Goal: Find specific page/section: Find specific page/section

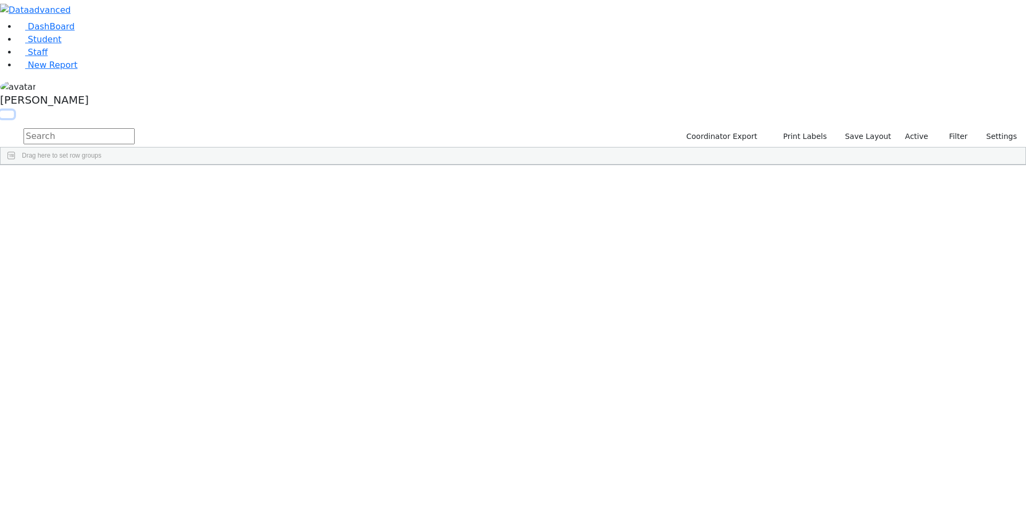
click at [14, 111] on button "button" at bounding box center [7, 114] width 14 height 7
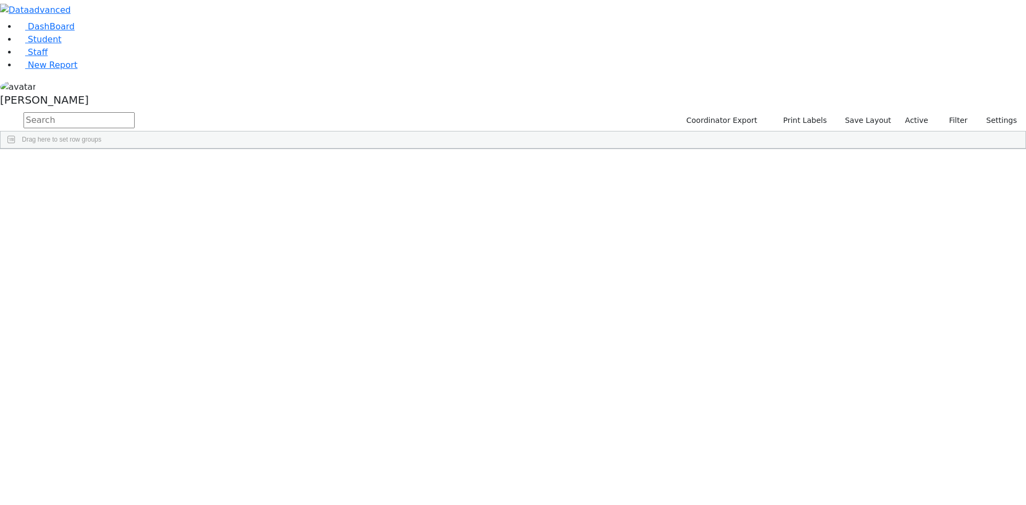
click at [870, 155] on span at bounding box center [866, 157] width 9 height 9
click at [811, 154] on span "filter" at bounding box center [806, 158] width 9 height 9
click at [785, 219] on input "checkbox" at bounding box center [780, 219] width 9 height 9
click at [785, 256] on input "checkbox" at bounding box center [780, 256] width 9 height 9
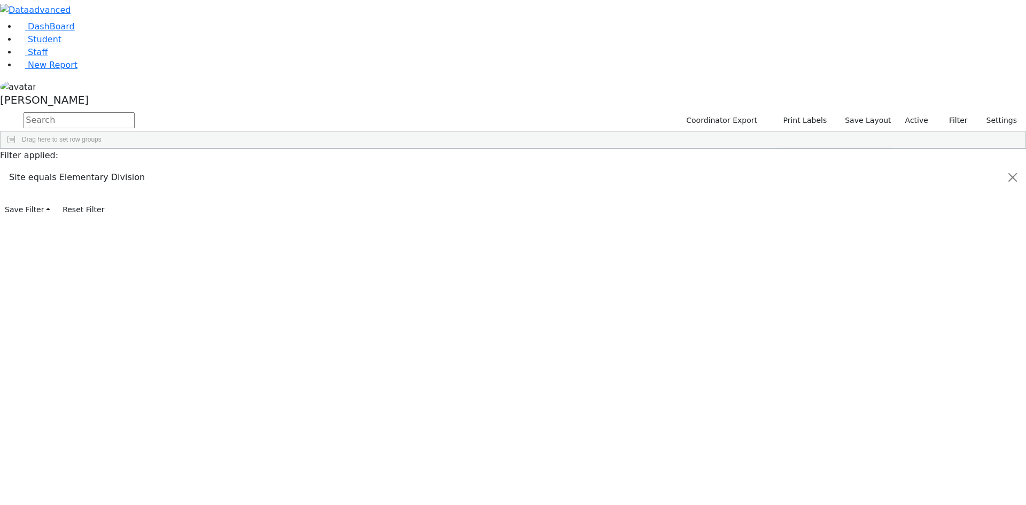
scroll to position [107, 0]
click at [785, 251] on input "checkbox" at bounding box center [780, 253] width 9 height 9
click at [785, 264] on input "checkbox" at bounding box center [780, 266] width 9 height 9
click at [785, 278] on input "checkbox" at bounding box center [780, 279] width 9 height 9
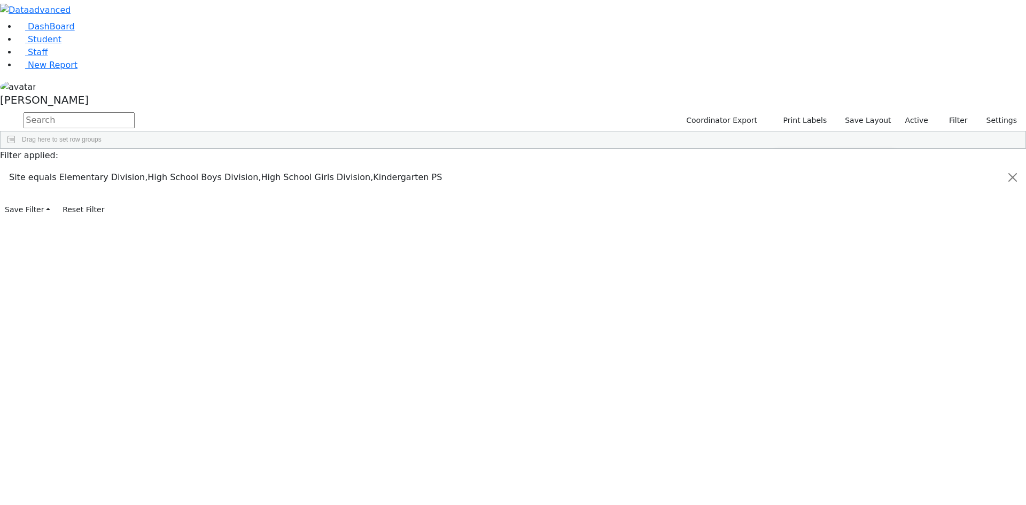
click at [785, 247] on input "checkbox" at bounding box center [780, 249] width 9 height 9
click at [0, 0] on div "Students 187 A 24 K 24 W 24 A 24 K 24 W 24 A" at bounding box center [0, 0] width 0 height 0
